Goal: Information Seeking & Learning: Learn about a topic

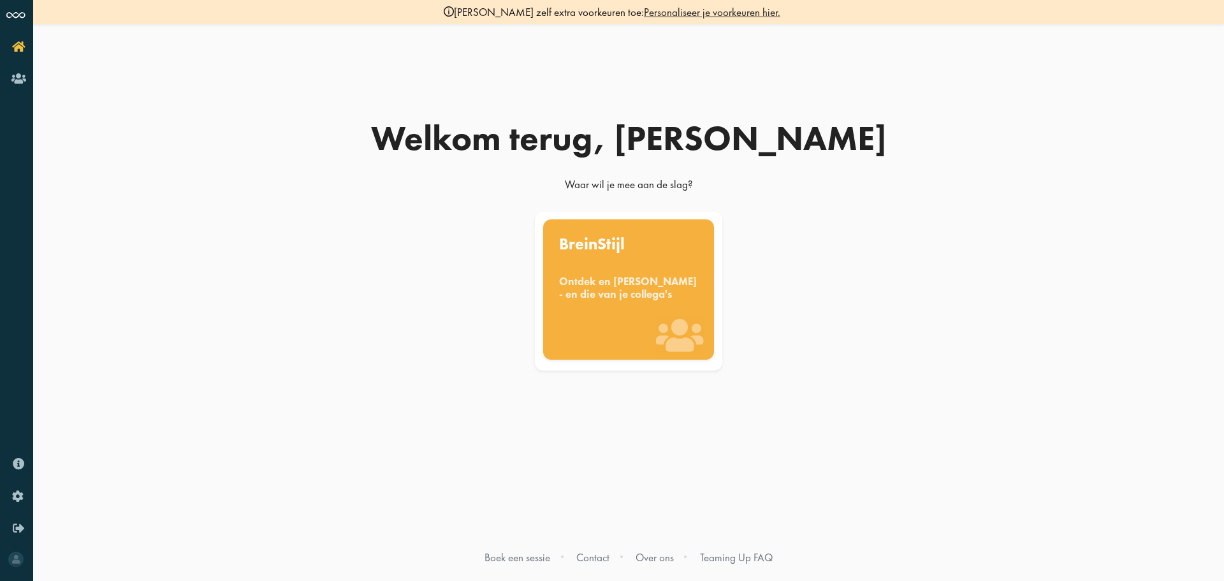
click at [629, 300] on div "Ontdek en benut jouw denkstijl - en die van je collega's" at bounding box center [628, 287] width 139 height 25
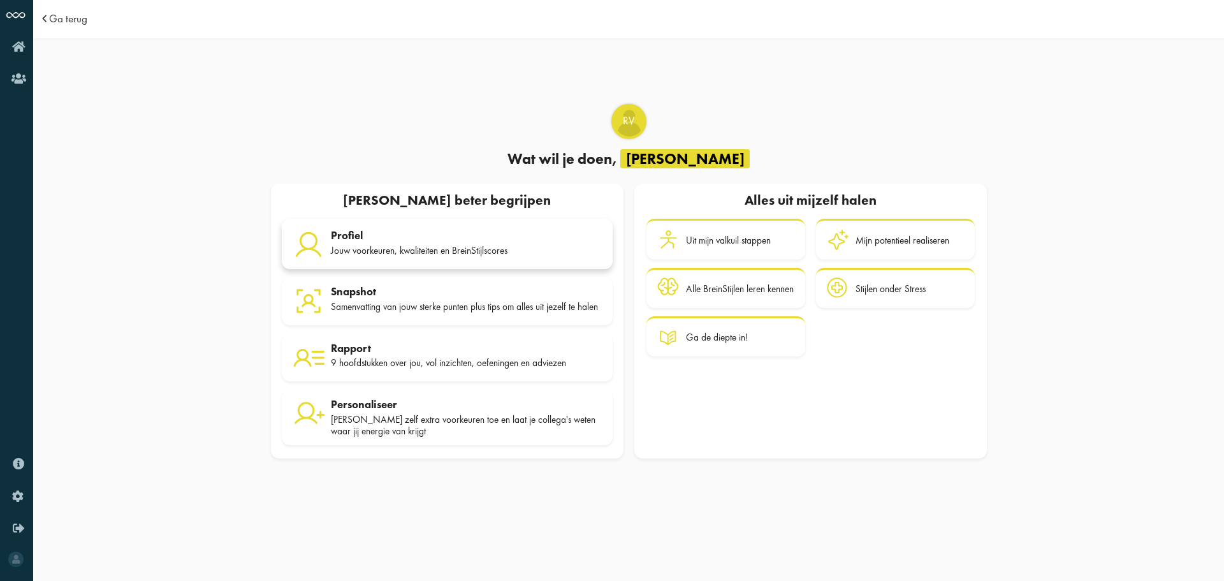
click at [445, 235] on div "Profiel" at bounding box center [466, 235] width 271 height 13
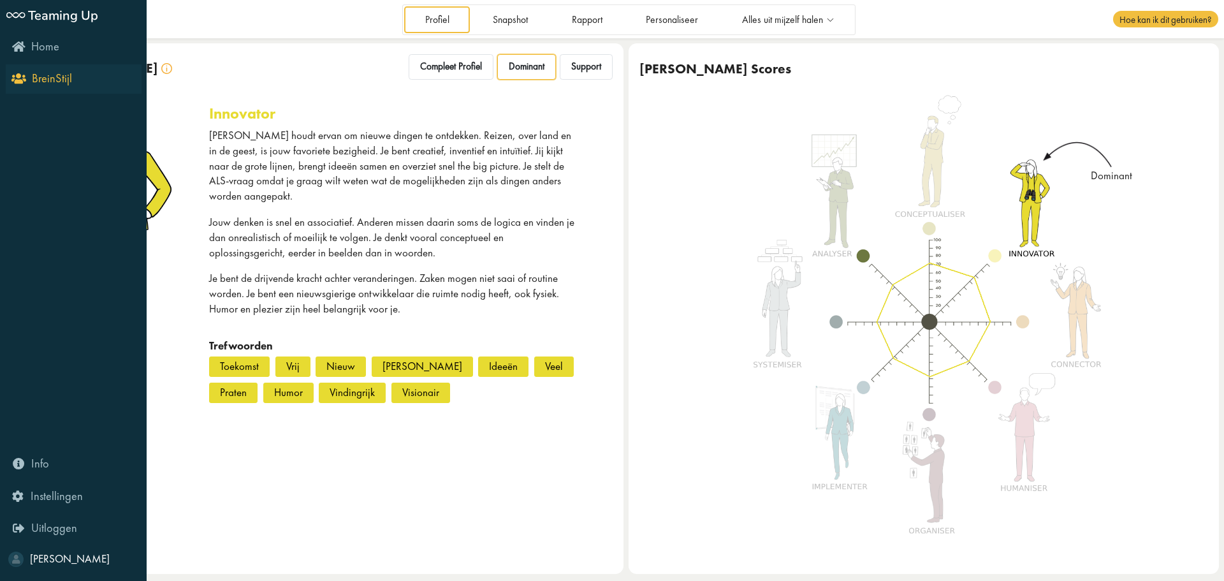
click at [21, 80] on icon "BreinStijl" at bounding box center [43, 78] width 58 height 12
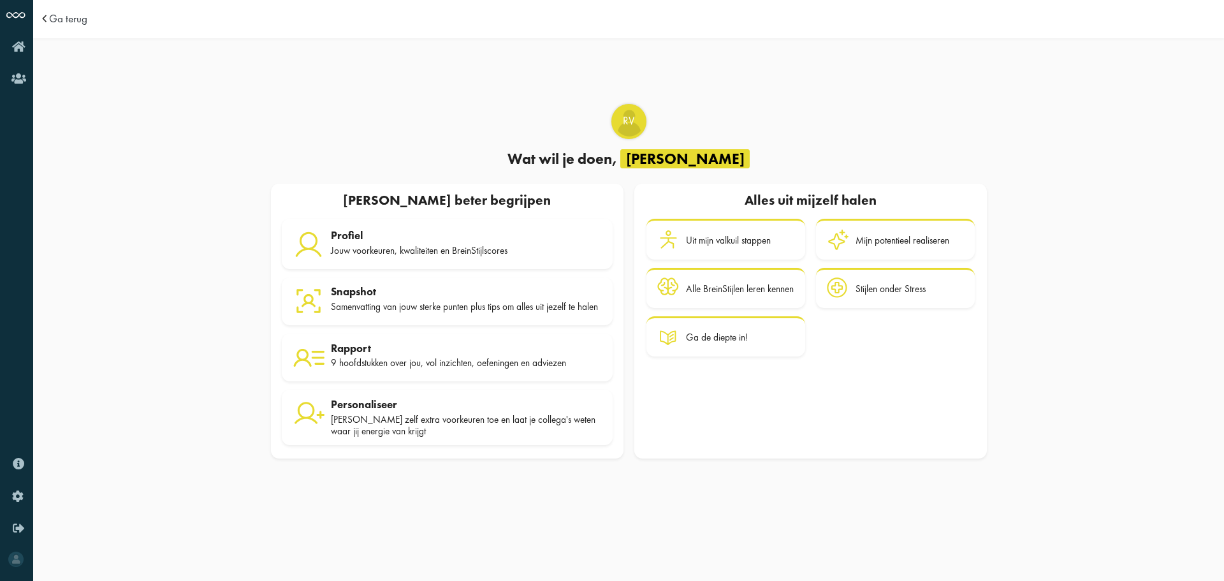
click at [36, 43] on div "RV Wat wil je doen, Robin Mijzelf beter begrijpen Alles uit mijzelf halen Mijze…" at bounding box center [628, 308] width 1191 height 530
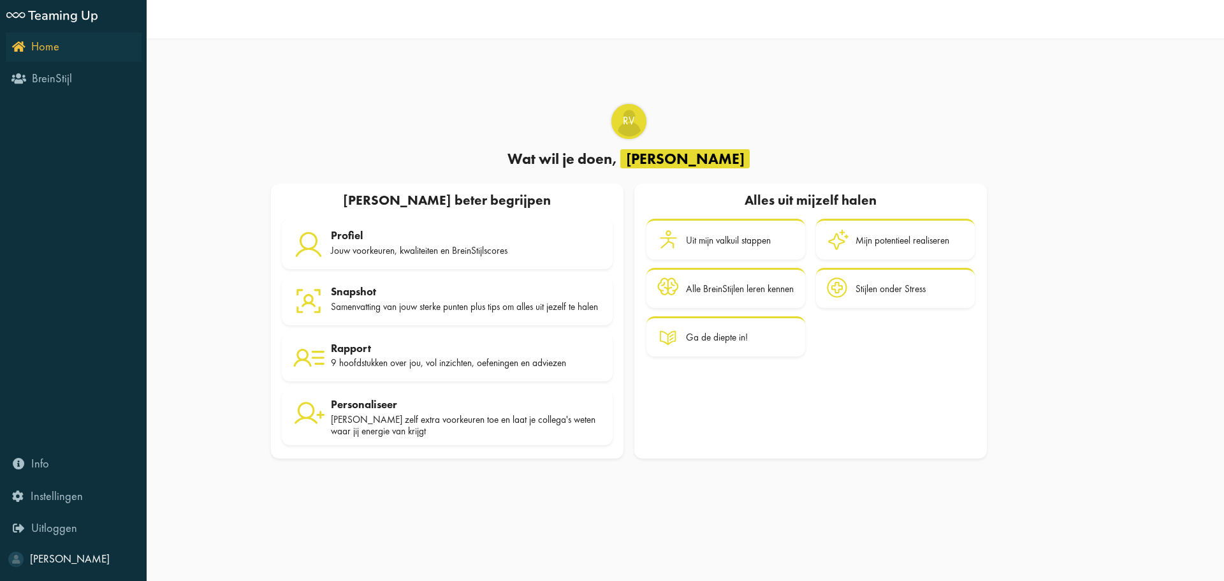
click at [21, 49] on icon "Home" at bounding box center [35, 46] width 47 height 12
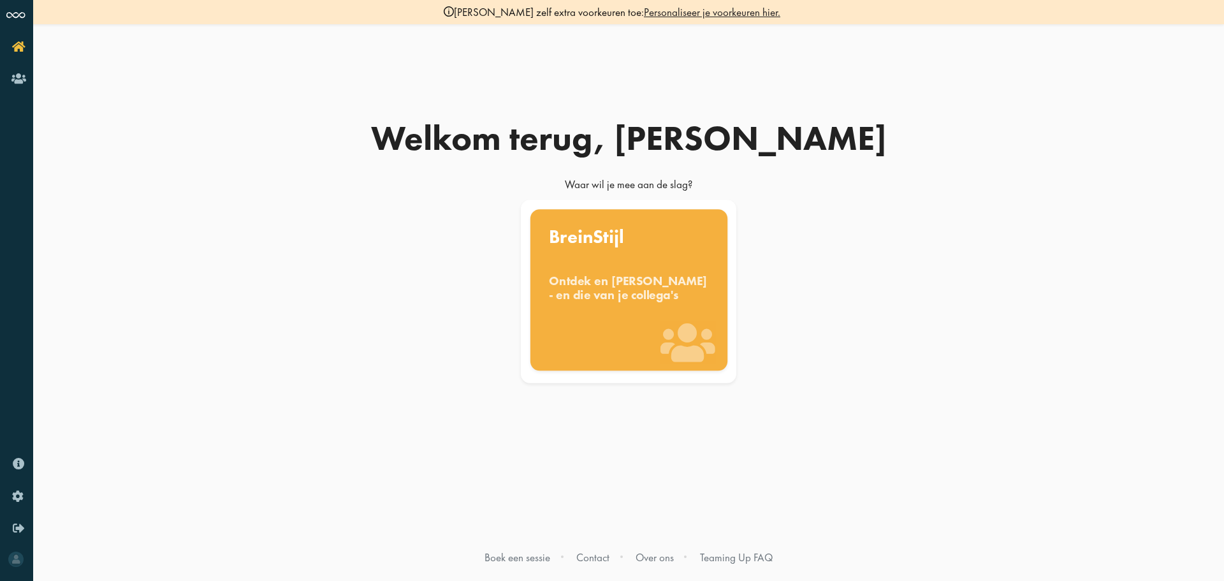
click at [656, 282] on div "Ontdek en [PERSON_NAME] - en die van je collega's" at bounding box center [629, 288] width 160 height 28
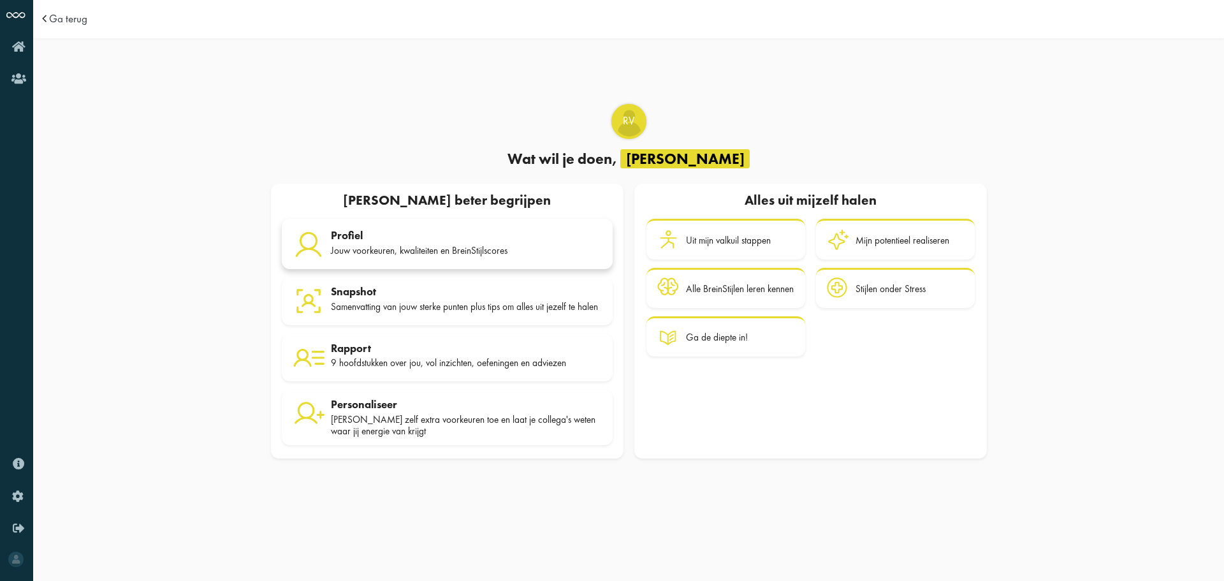
click at [416, 239] on div "Profiel" at bounding box center [466, 235] width 271 height 13
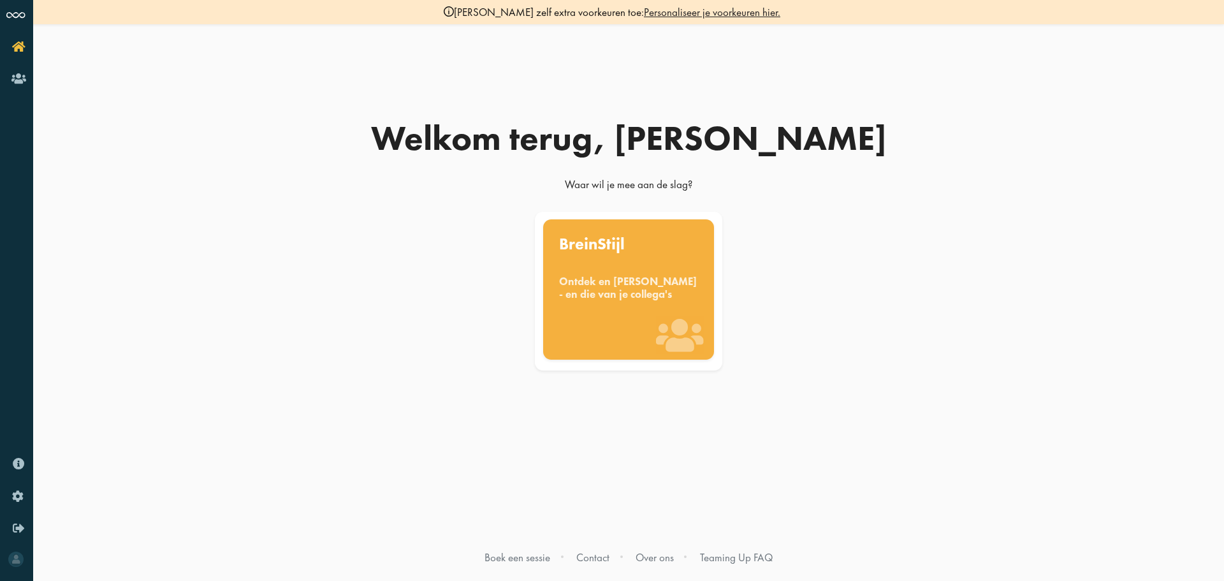
click at [662, 267] on div "BreinStijl Ontdek en [PERSON_NAME] - en die van je collega's" at bounding box center [628, 289] width 171 height 140
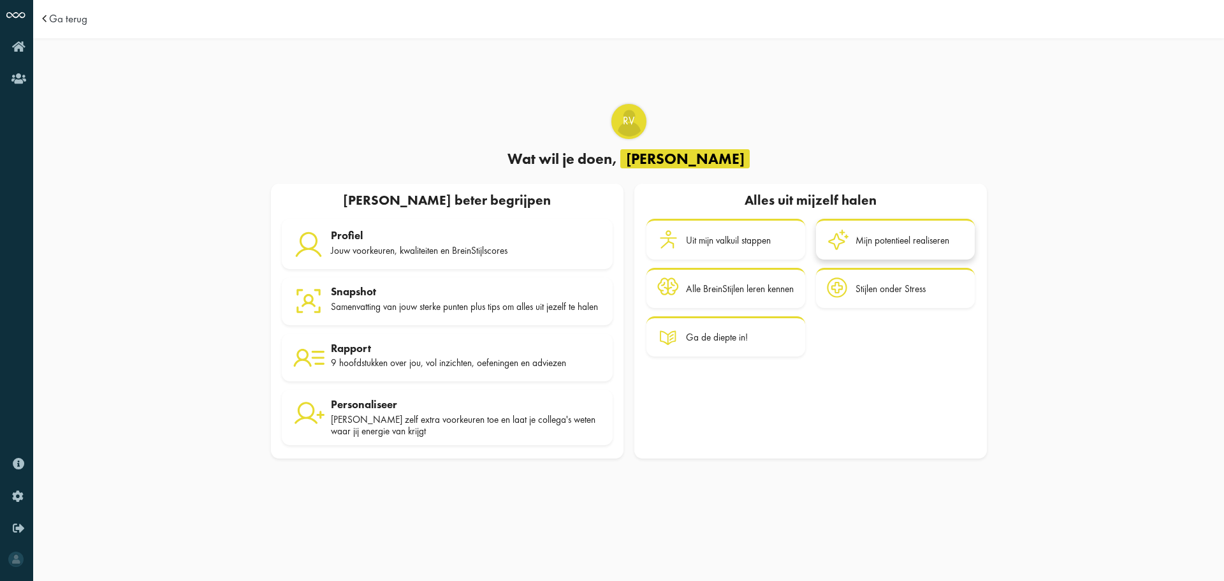
click at [877, 257] on link "Mijn potentieel realiseren" at bounding box center [895, 239] width 159 height 41
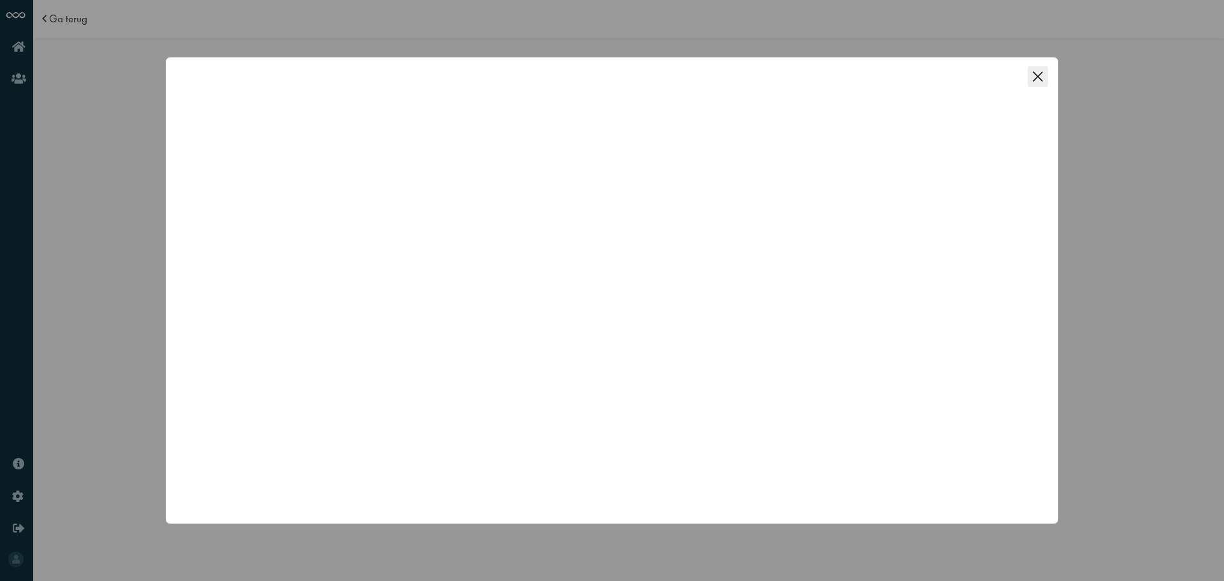
click at [1186, 347] on div "OK Cancel" at bounding box center [612, 290] width 1224 height 581
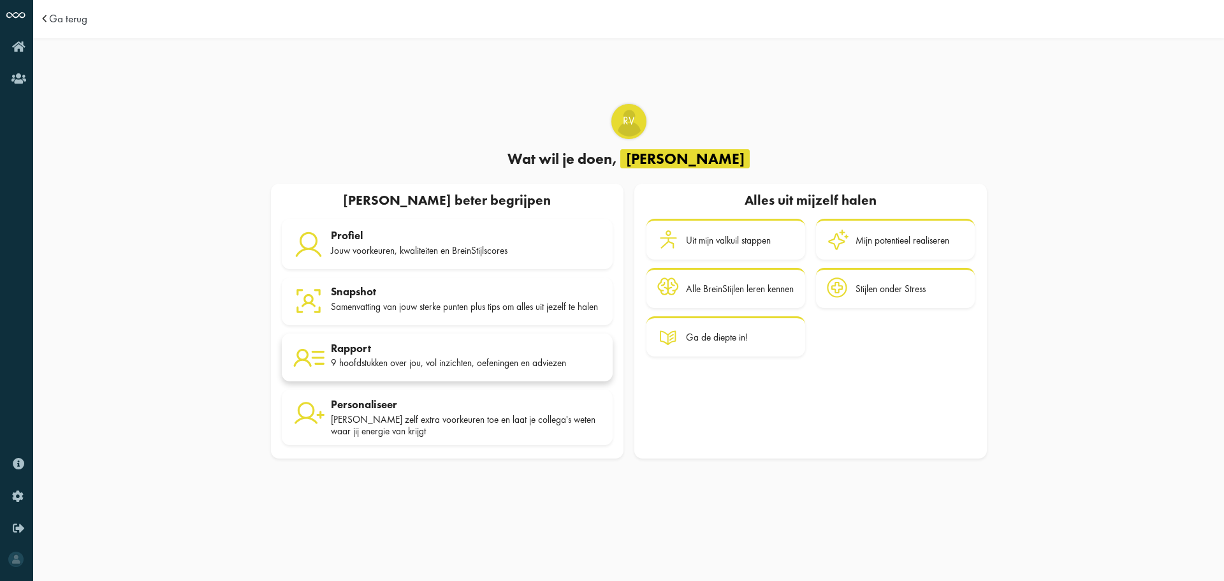
click at [487, 362] on div "9 hoofdstukken over jou, vol inzichten, oefeningen en adviezen" at bounding box center [466, 362] width 271 height 11
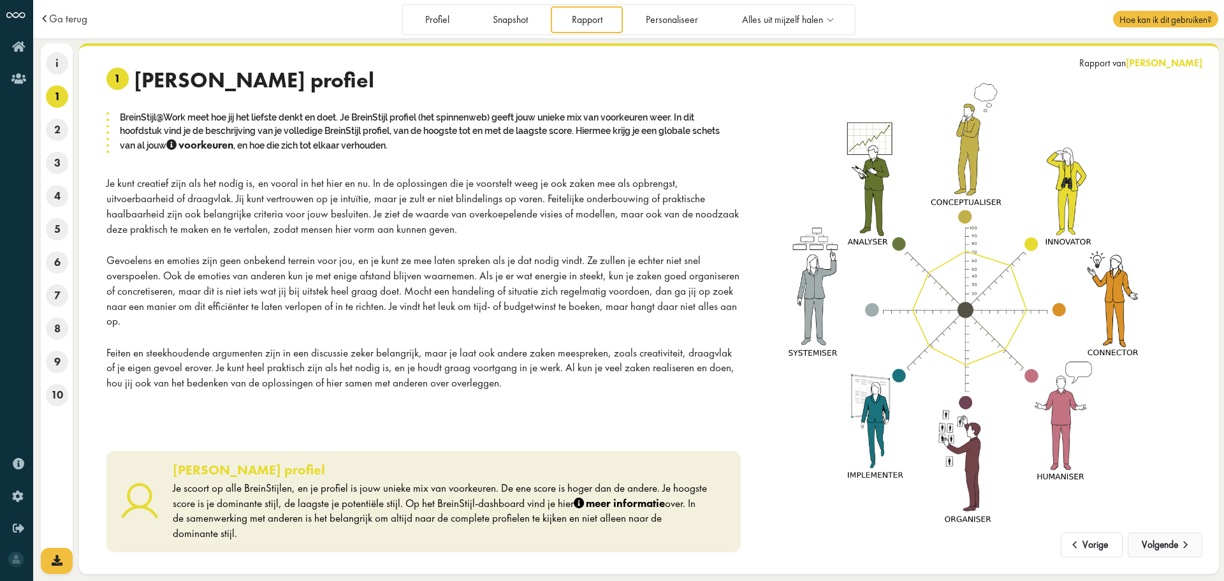
click at [1175, 545] on button "Volgende" at bounding box center [1165, 545] width 75 height 26
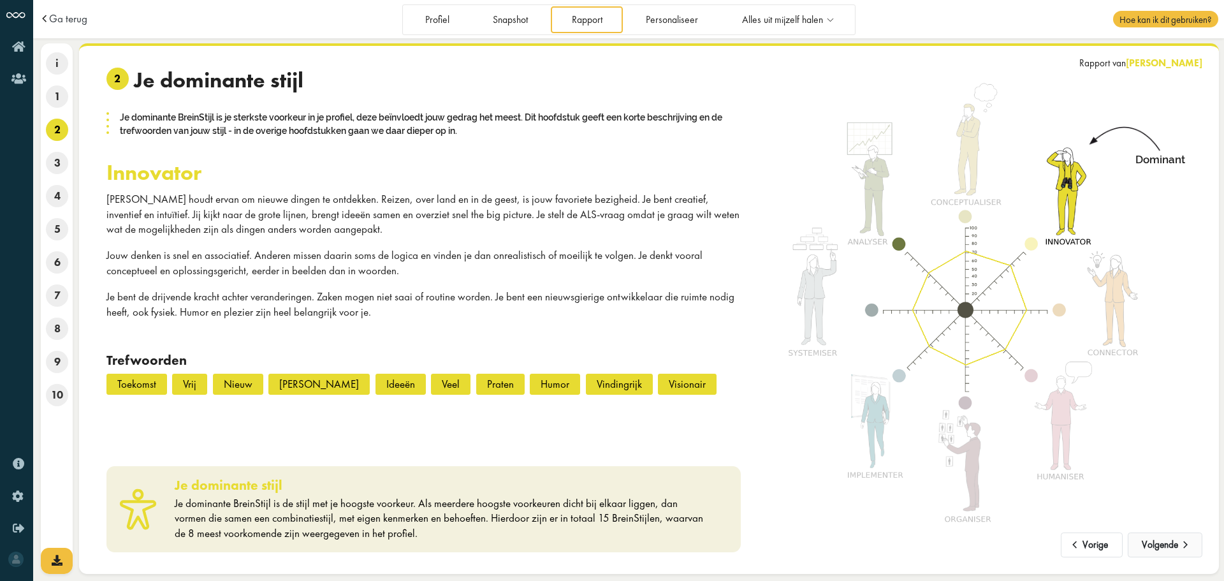
click at [1175, 545] on button "Volgende" at bounding box center [1165, 545] width 75 height 26
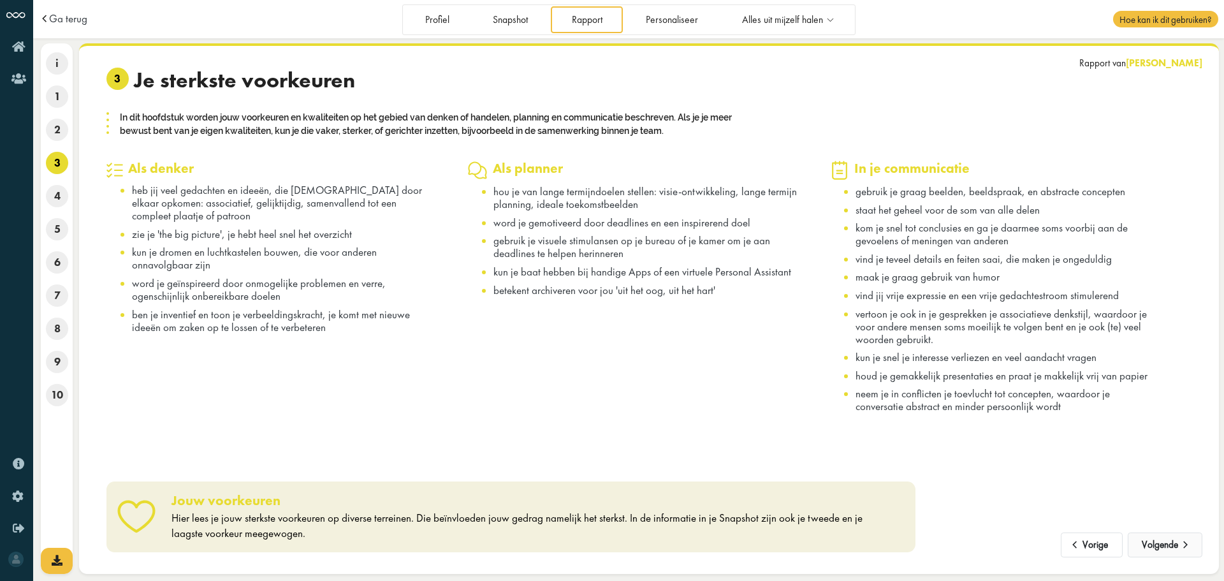
click at [1175, 545] on button "Volgende" at bounding box center [1165, 545] width 75 height 26
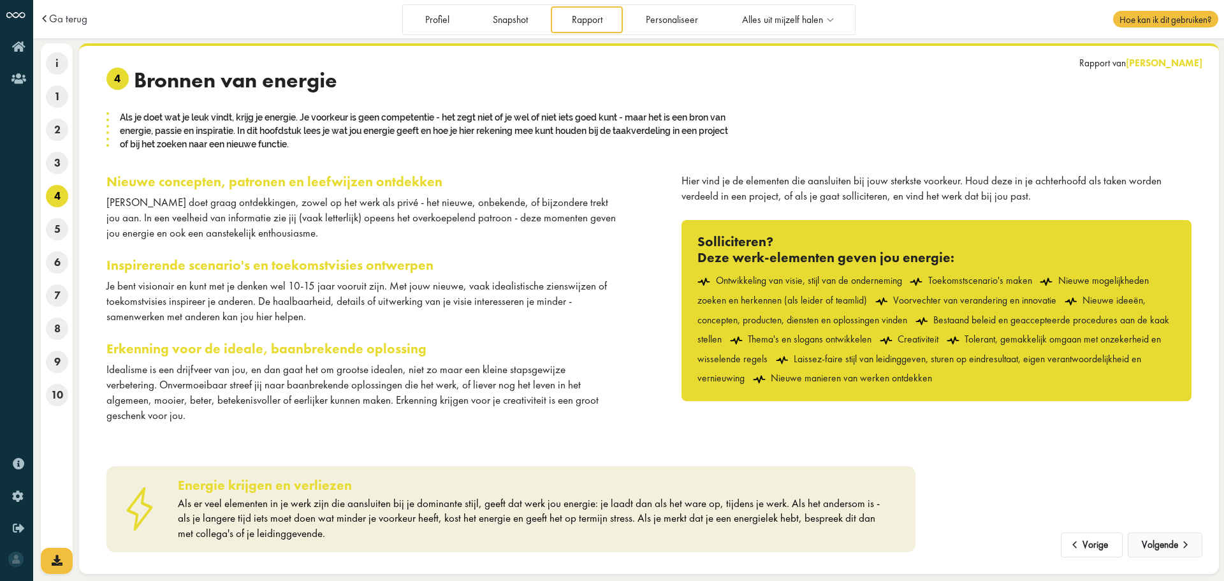
click at [1175, 545] on button "Volgende" at bounding box center [1165, 545] width 75 height 26
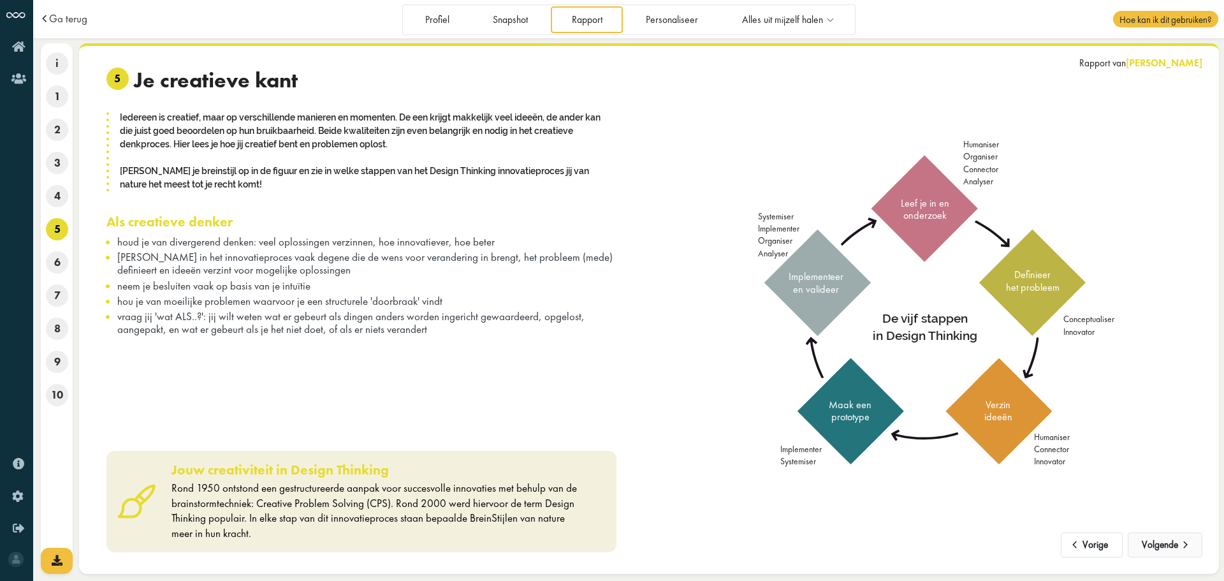
click at [1175, 545] on button "Volgende" at bounding box center [1165, 545] width 75 height 26
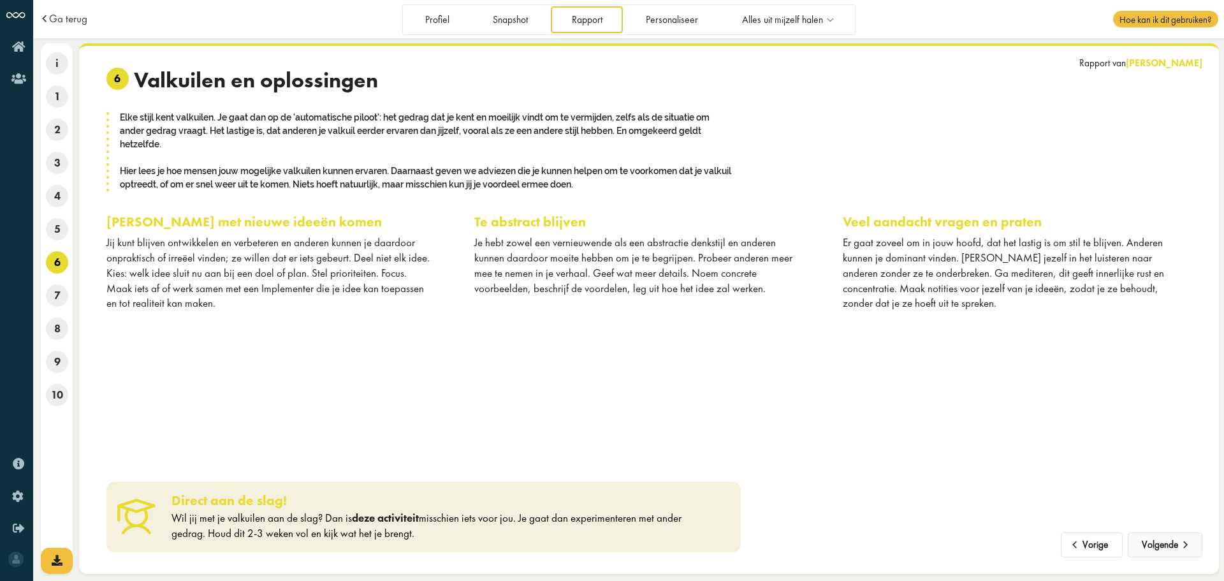
click at [1175, 545] on button "Volgende" at bounding box center [1165, 545] width 75 height 26
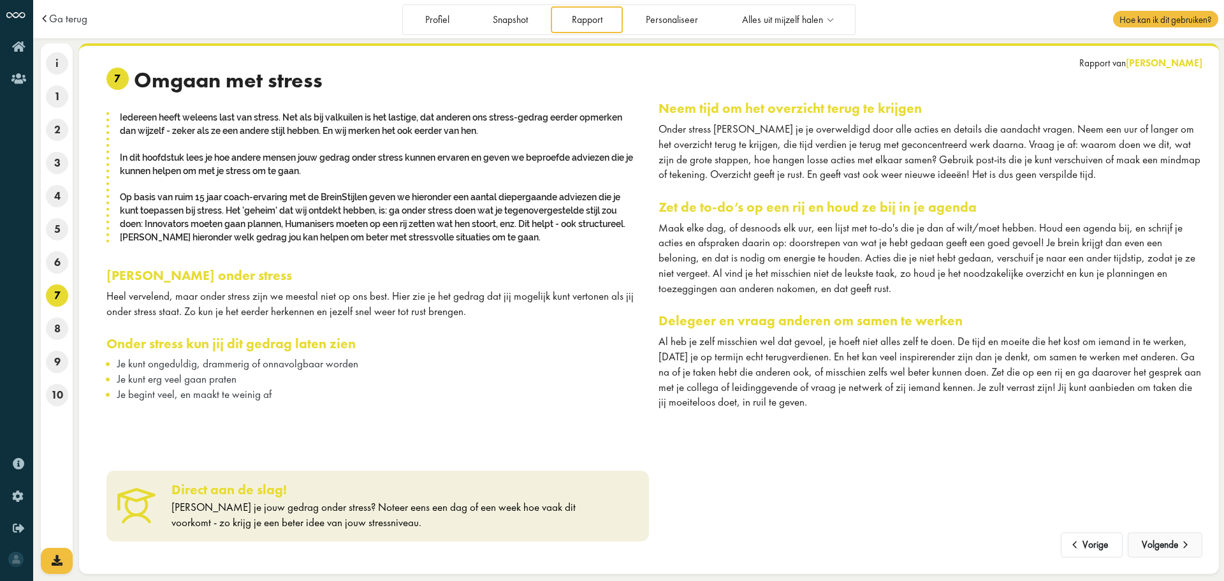
click at [1175, 545] on button "Volgende" at bounding box center [1165, 545] width 75 height 26
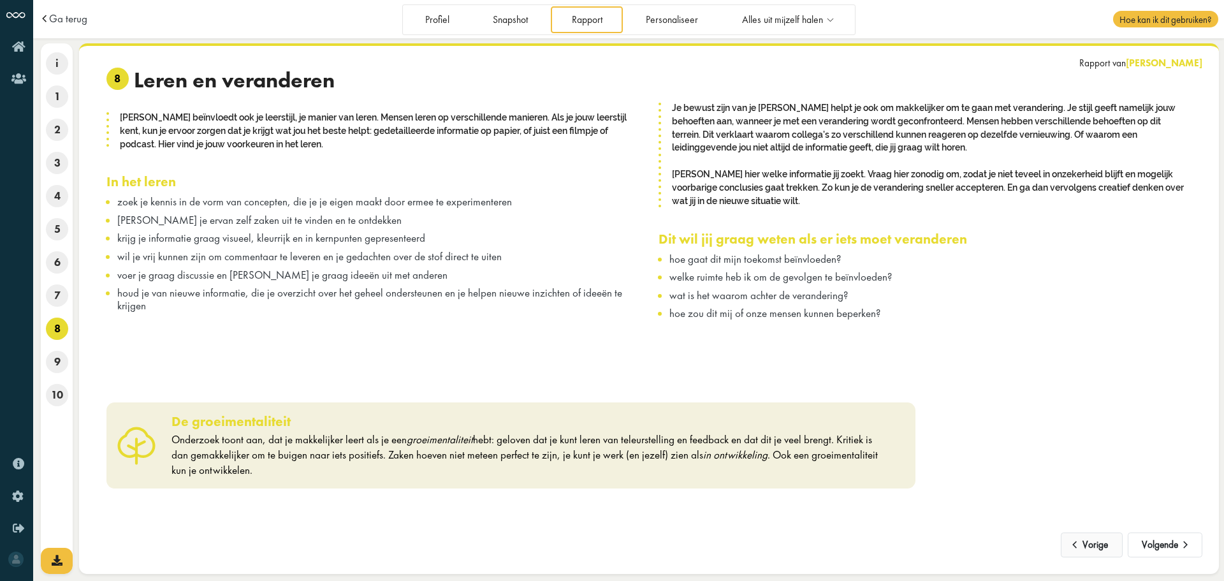
click at [1115, 546] on button "Vorige" at bounding box center [1092, 545] width 62 height 26
